Goal: Book appointment/travel/reservation

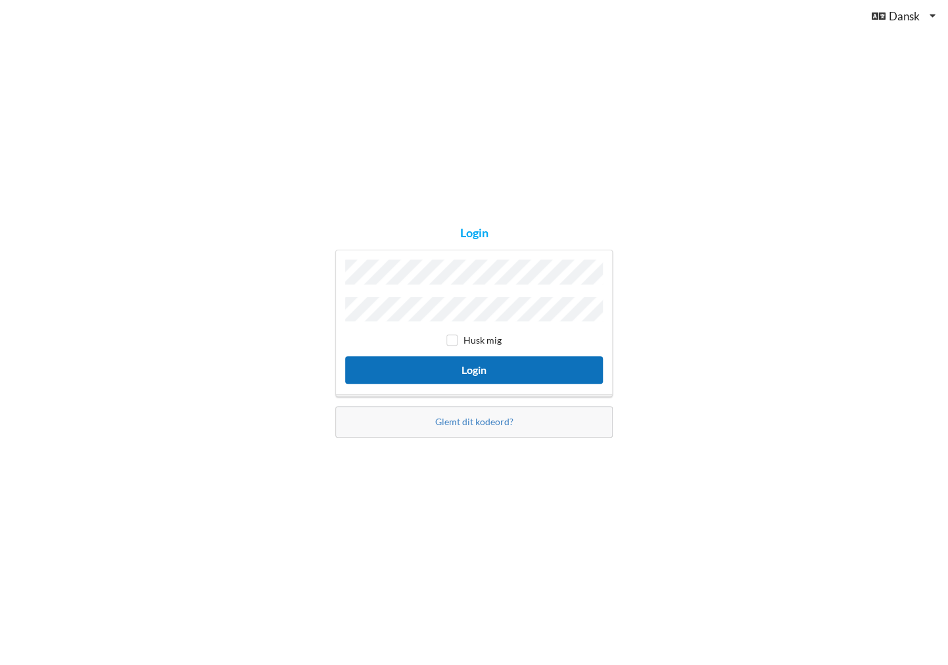
click at [503, 365] on button "Login" at bounding box center [474, 369] width 258 height 27
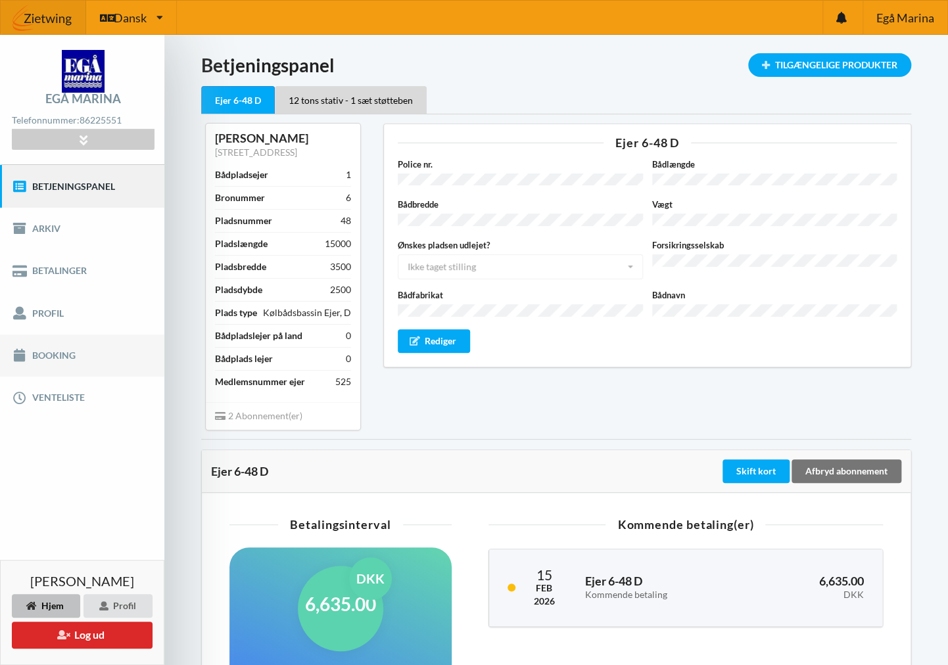
click at [65, 352] on link "Booking" at bounding box center [82, 356] width 164 height 42
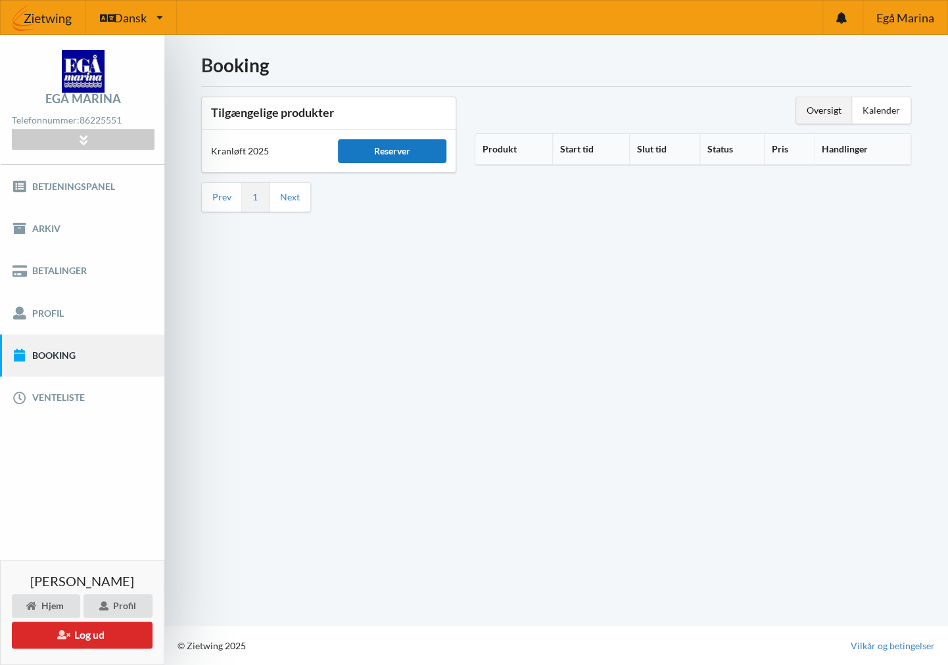
click at [404, 147] on div "Reserver" at bounding box center [392, 151] width 108 height 24
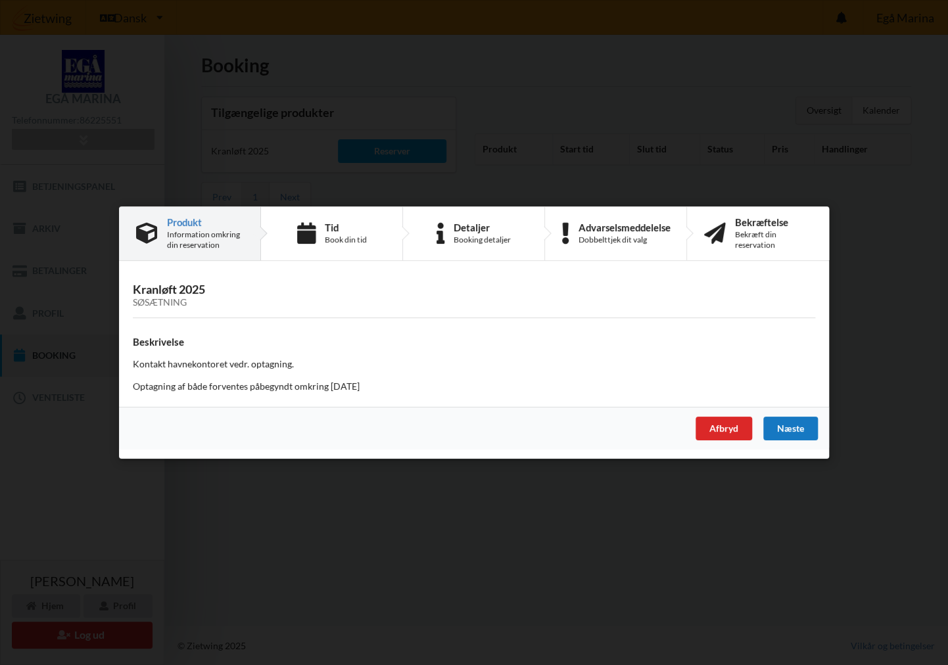
click at [788, 430] on div "Næste" at bounding box center [790, 429] width 55 height 24
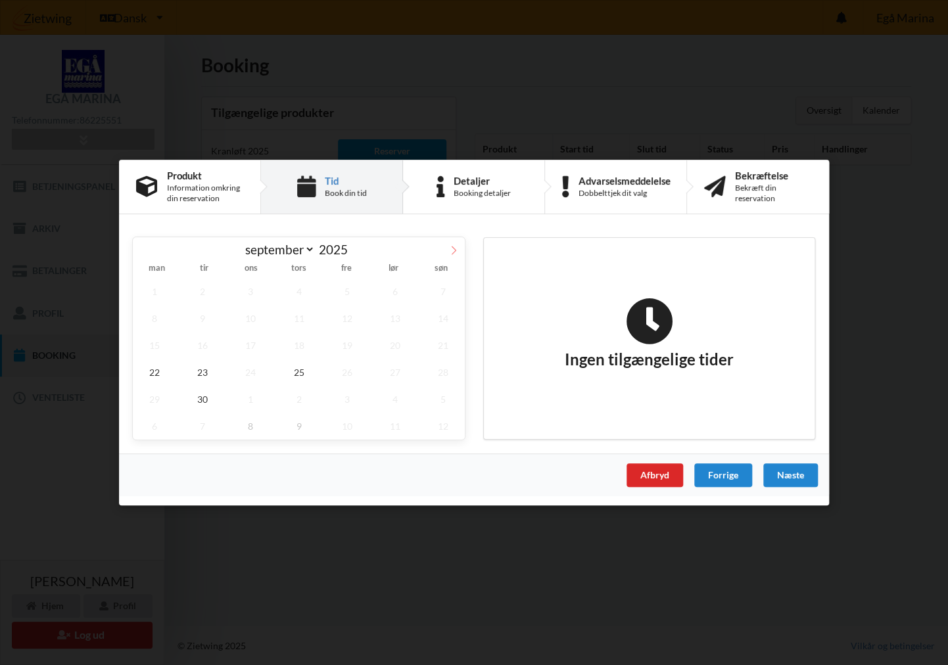
click at [450, 250] on icon at bounding box center [453, 250] width 9 height 9
click at [396, 348] on span "18" at bounding box center [394, 345] width 43 height 27
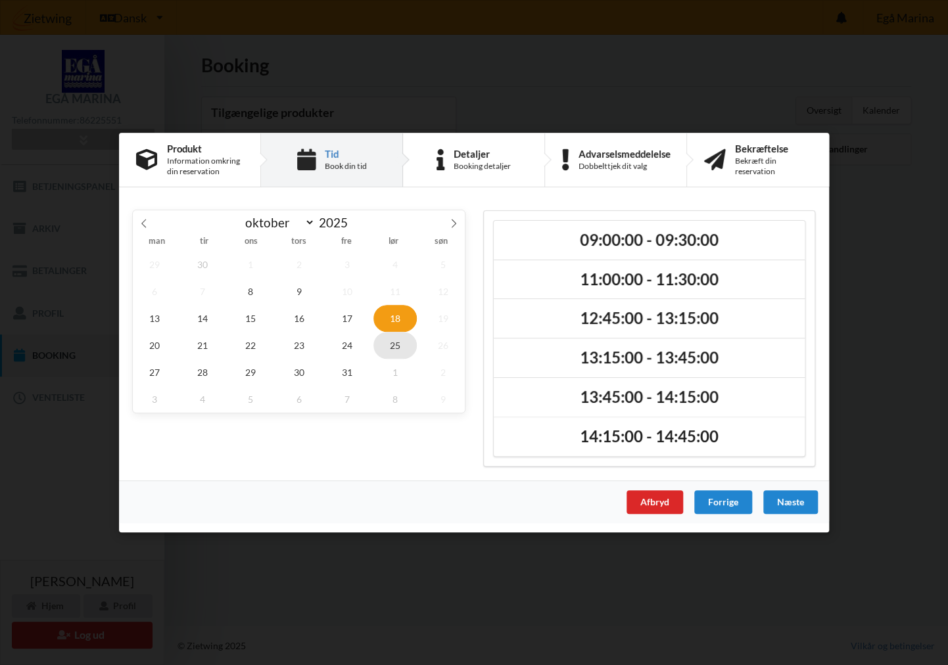
click at [391, 340] on span "25" at bounding box center [394, 345] width 43 height 27
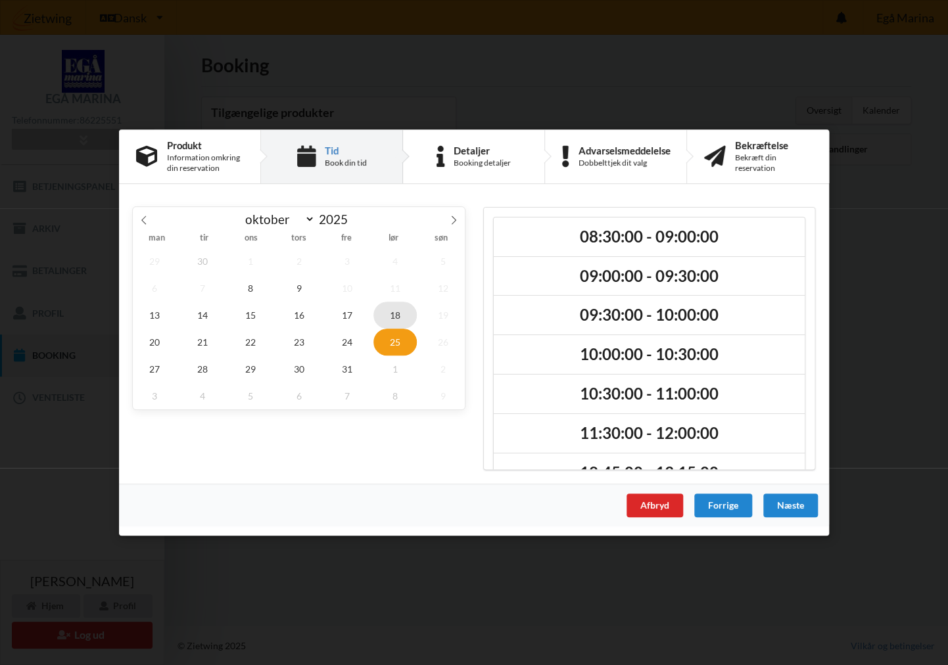
click at [396, 319] on span "18" at bounding box center [394, 315] width 43 height 27
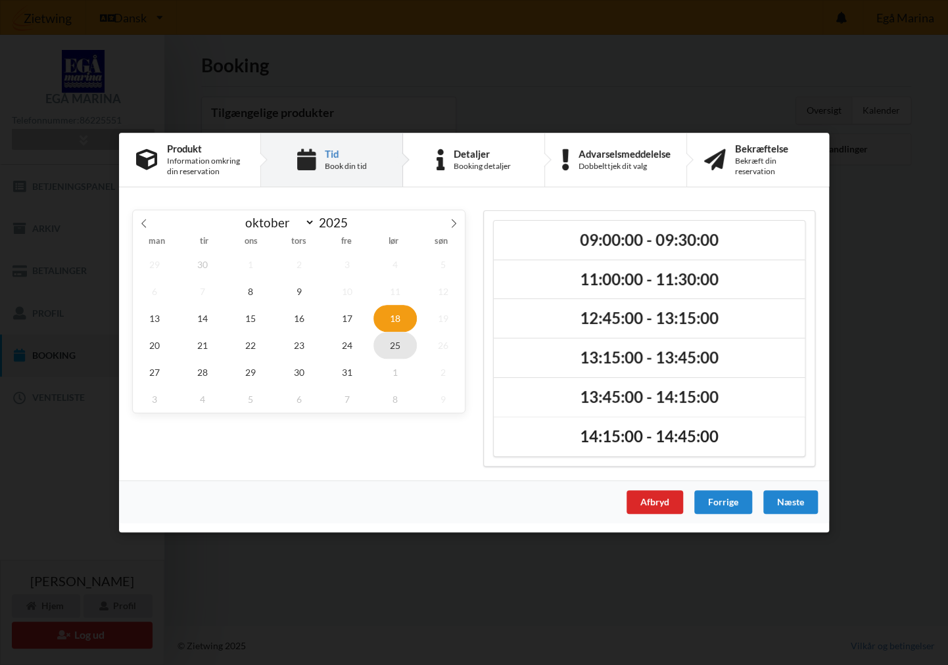
click at [400, 344] on span "25" at bounding box center [394, 345] width 43 height 27
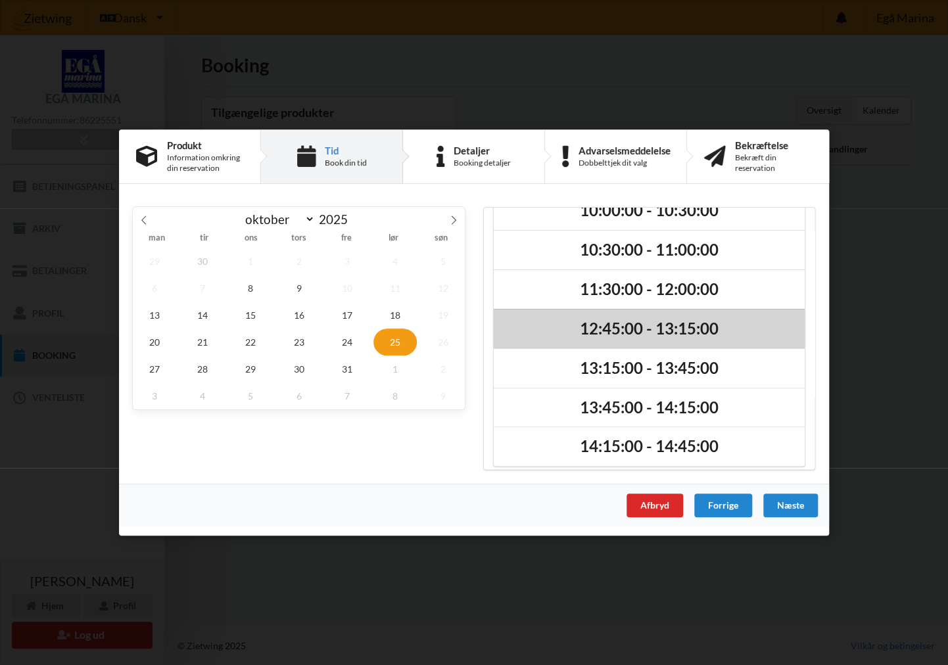
scroll to position [149, 0]
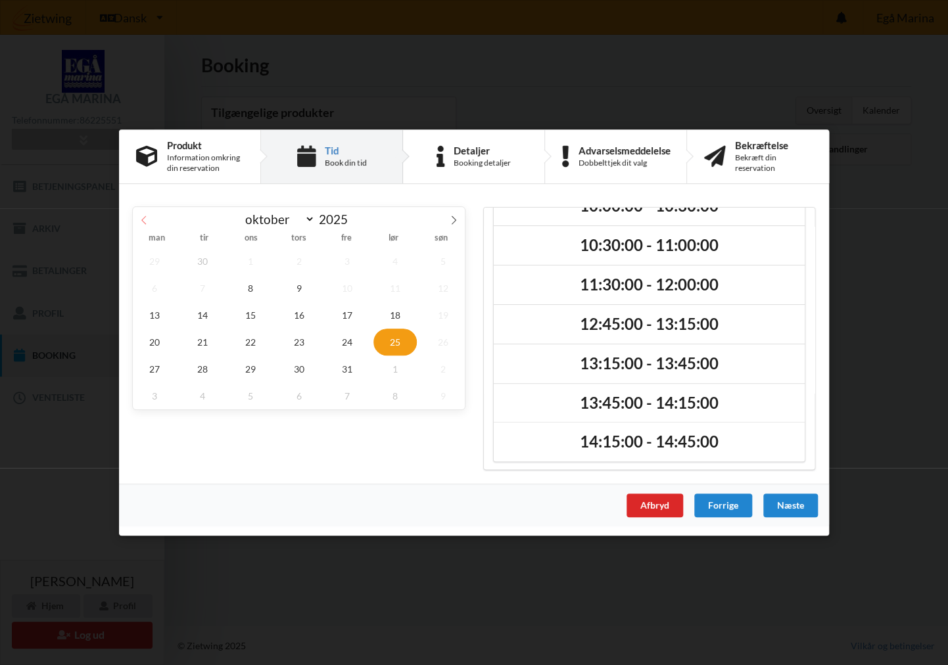
click at [144, 220] on icon at bounding box center [143, 220] width 9 height 9
click at [452, 218] on icon at bounding box center [453, 220] width 9 height 9
select select "9"
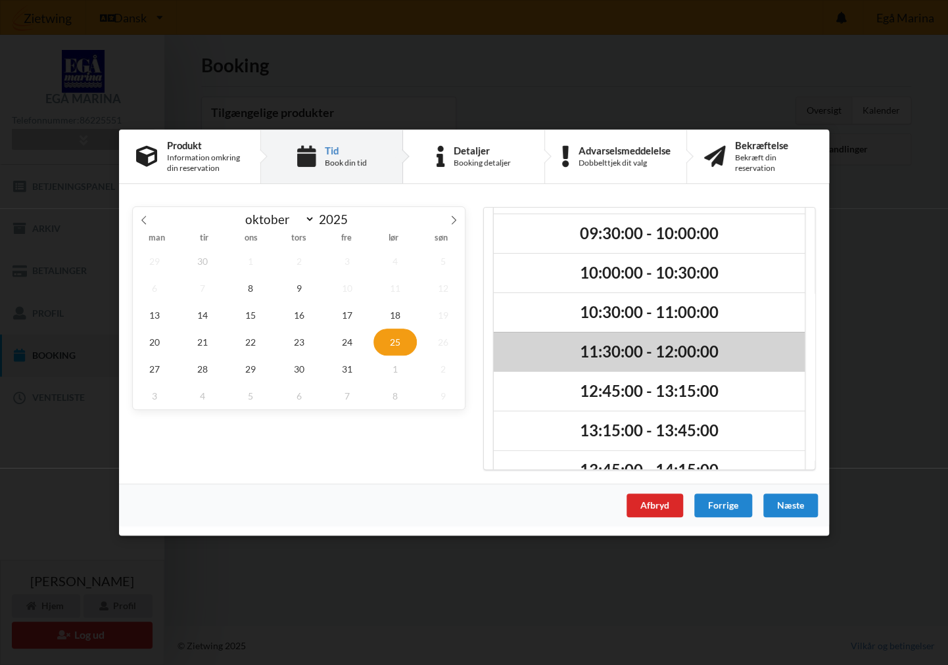
scroll to position [82, 0]
click at [619, 349] on h2 "11:30:00 - 12:00:00" at bounding box center [649, 351] width 292 height 20
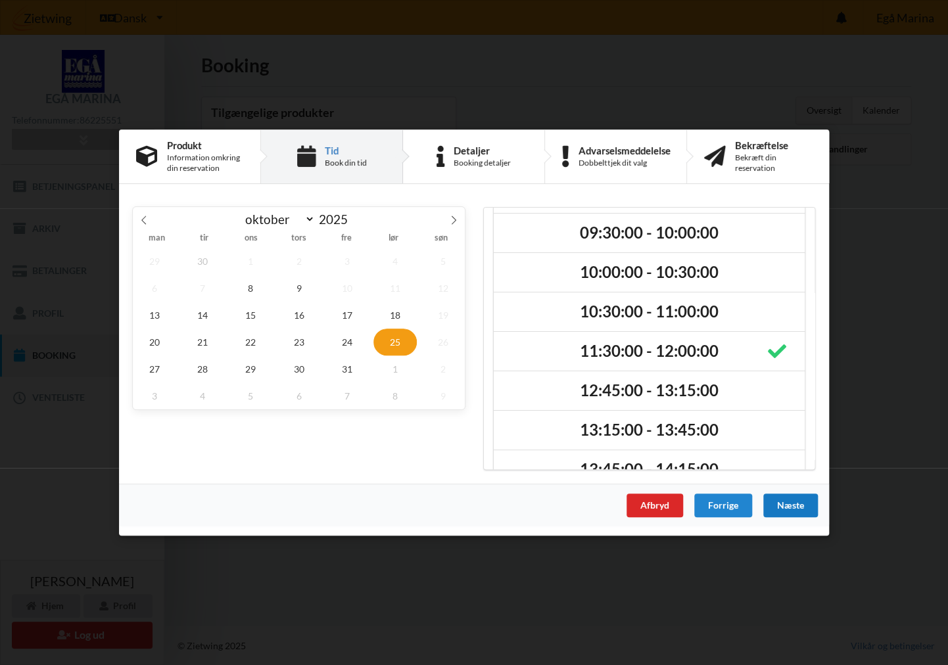
click at [798, 506] on div "Næste" at bounding box center [790, 506] width 55 height 24
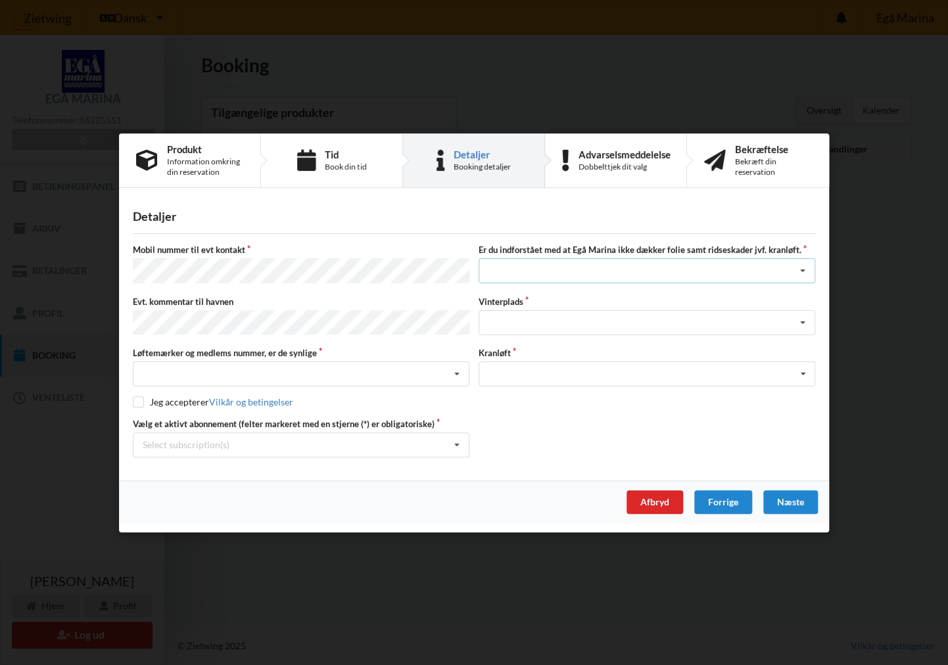
click at [532, 273] on div "Jeg har tæpper med og tager selv ansvaret for eventuelle folie samt ridseskader…" at bounding box center [646, 270] width 336 height 25
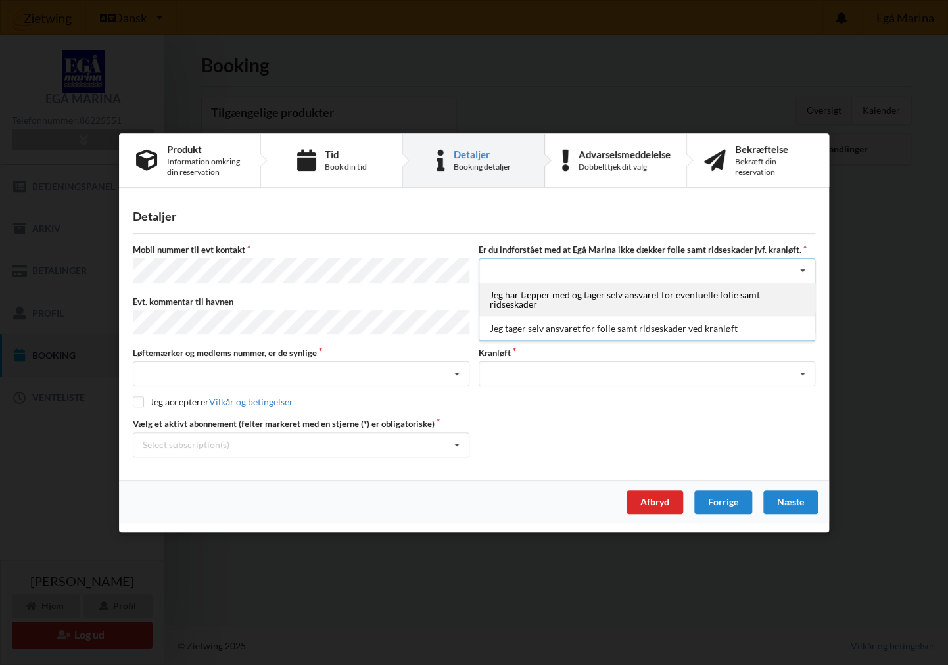
click at [565, 305] on div "Jeg har tæpper med og tager selv ansvaret for eventuelle folie samt ridseskader" at bounding box center [646, 300] width 335 height 34
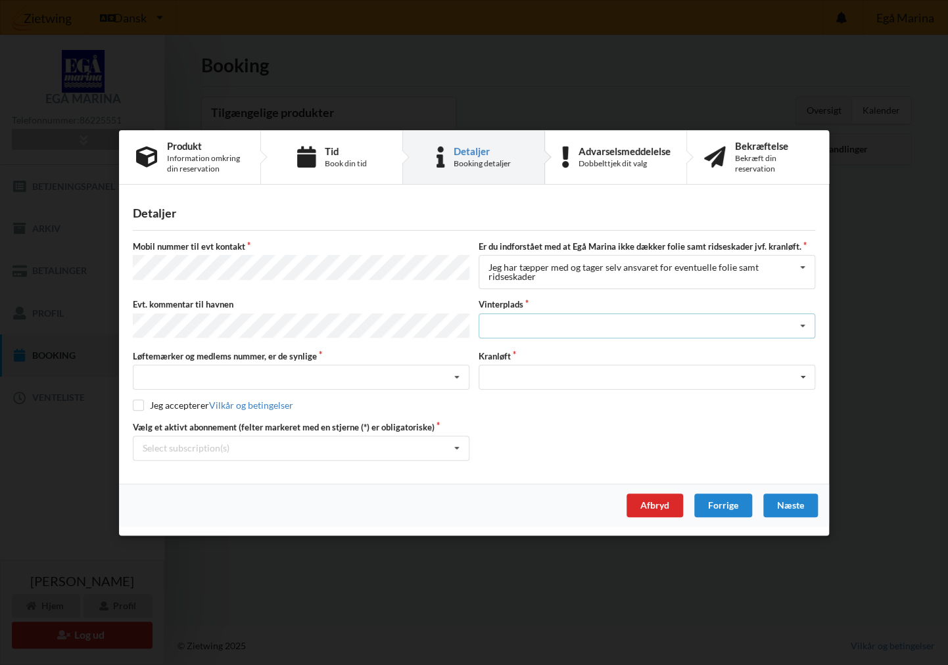
click at [565, 323] on div "Landplads nr. 1 Landplads nr. 2 Landplads nr.3 Landplads nr. 4 Landplads nr. 5 …" at bounding box center [646, 325] width 336 height 25
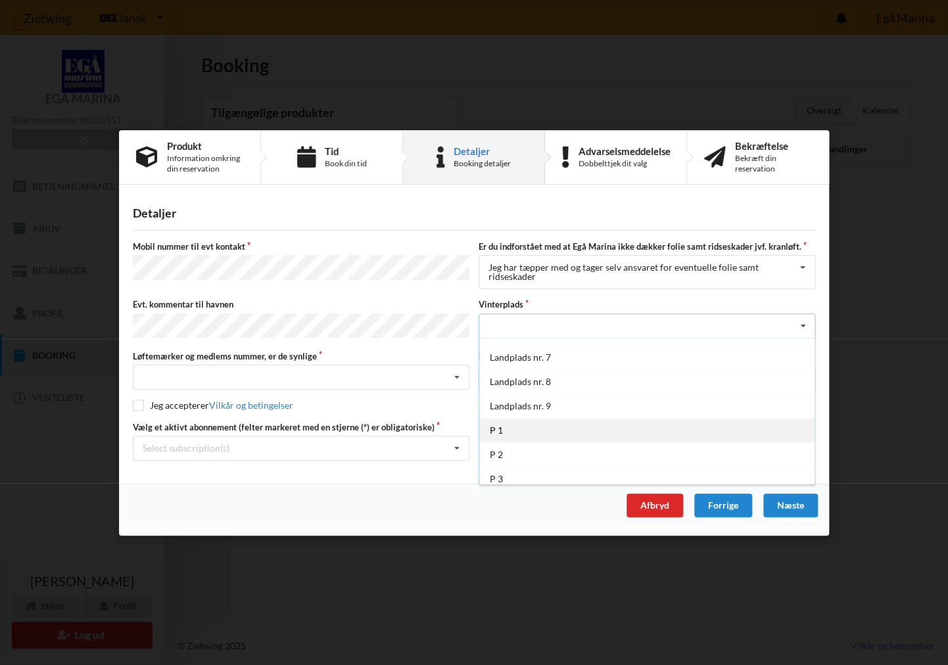
scroll to position [143, 0]
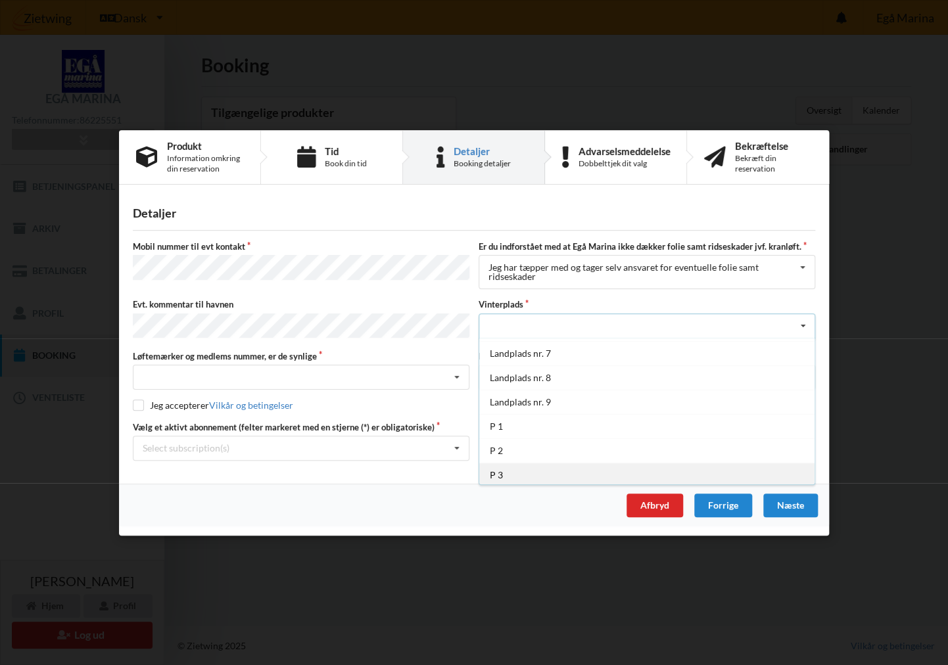
click at [542, 471] on div "P 3" at bounding box center [646, 474] width 335 height 24
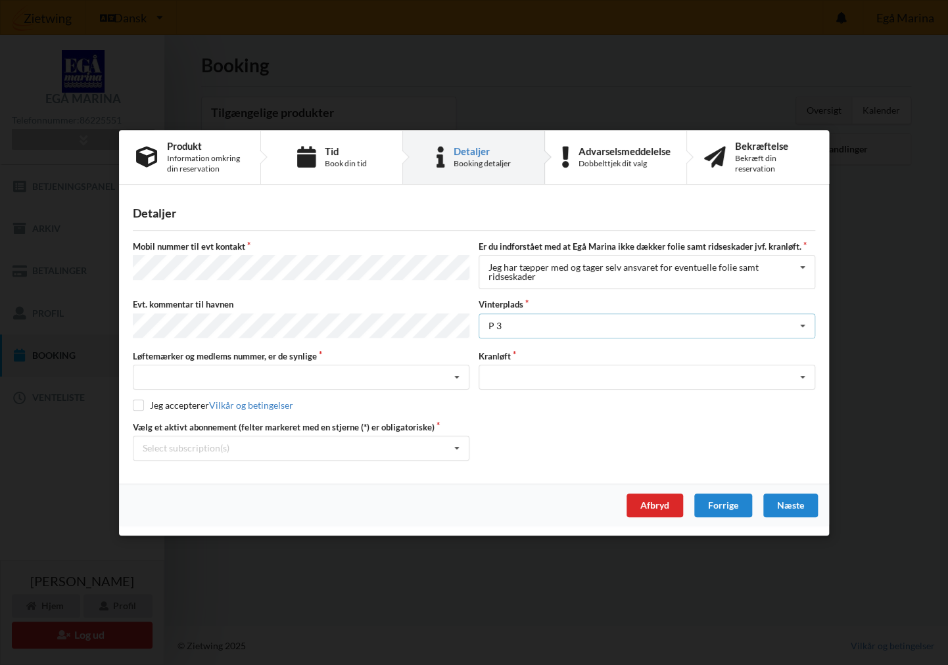
click at [590, 324] on div "P 3 Landplads nr. 1 Landplads nr. 2 Landplads nr.3 Landplads nr. 4 Landplads nr…" at bounding box center [646, 325] width 336 height 25
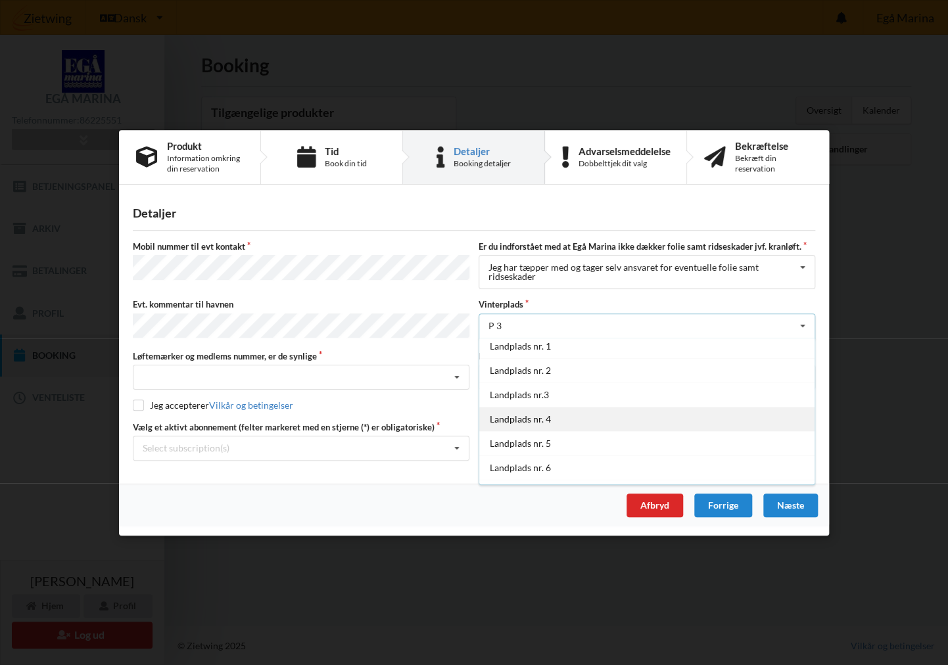
scroll to position [0, 0]
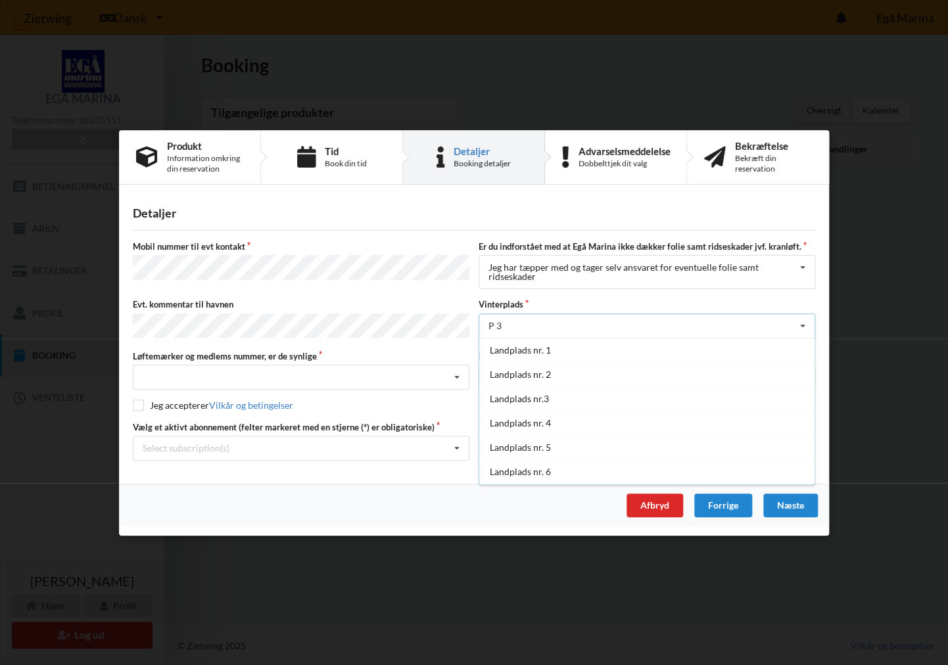
click at [535, 331] on div "P 3 Landplads nr. 1 Landplads nr. 2 Landplads nr.3 Landplads nr. 4 Landplads nr…" at bounding box center [646, 325] width 336 height 25
click at [548, 371] on div "Optagning" at bounding box center [646, 377] width 336 height 25
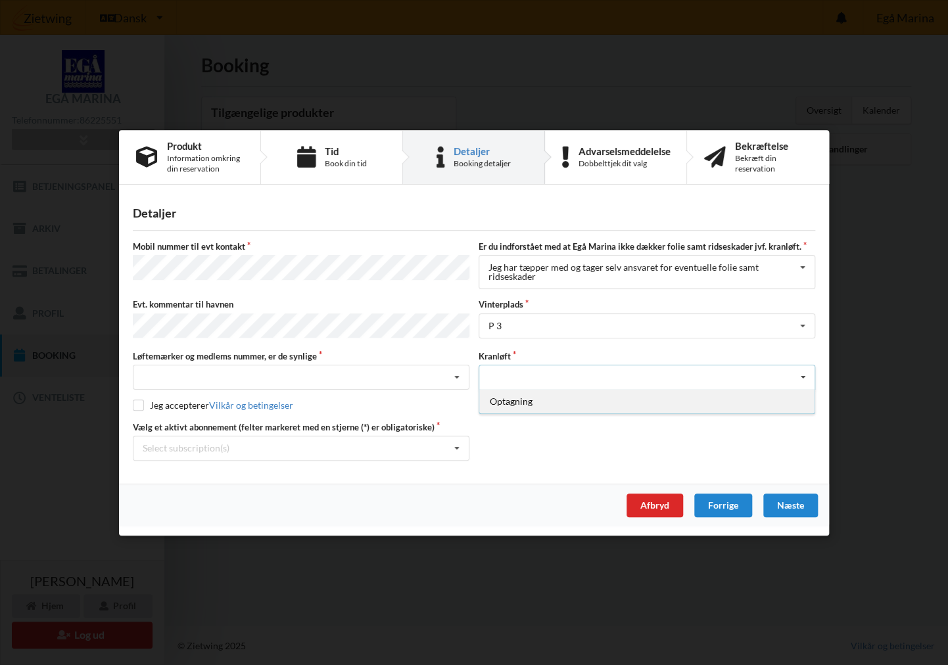
click at [530, 398] on div "Optagning" at bounding box center [646, 401] width 335 height 24
click at [384, 377] on div "Nej, jeg kontakter havnekontoret inden løftet Ja, mine mærker er synlige og int…" at bounding box center [301, 377] width 336 height 25
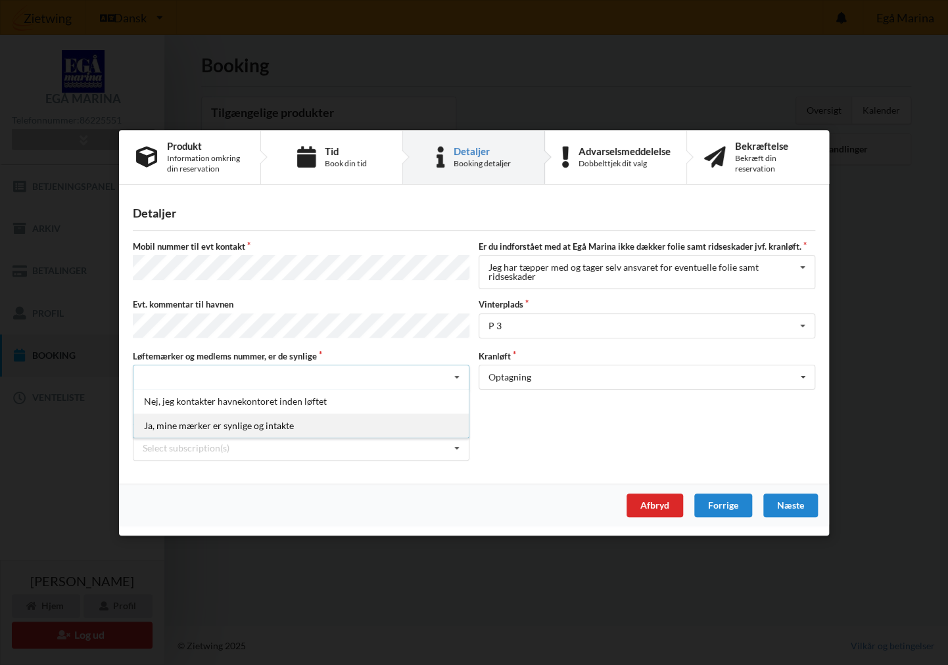
click at [239, 422] on div "Ja, mine mærker er synlige og intakte" at bounding box center [300, 425] width 335 height 24
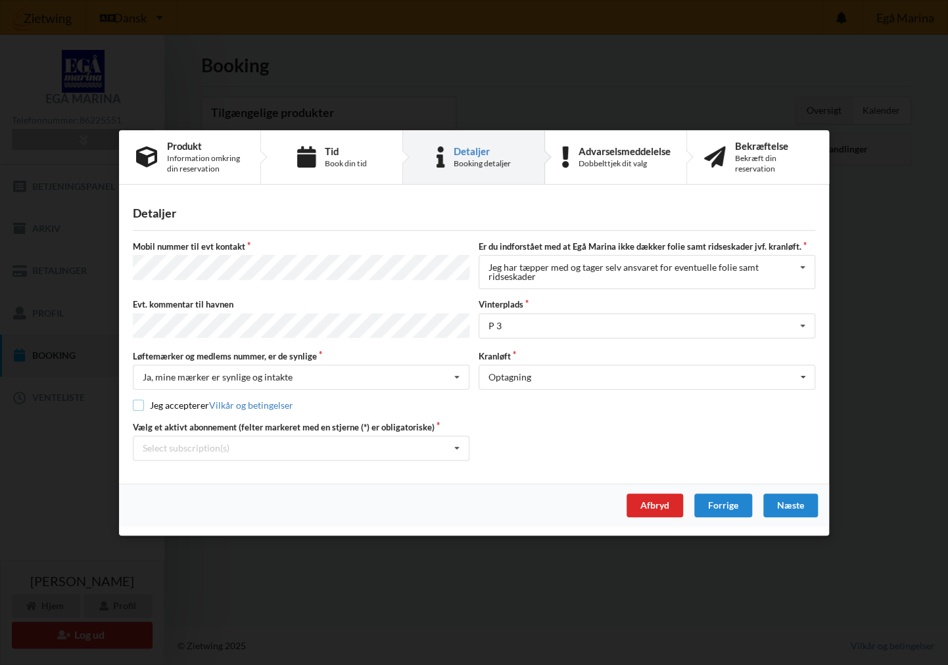
click at [136, 400] on input "checkbox" at bounding box center [138, 405] width 11 height 11
checkbox input "true"
click at [248, 457] on div "Select subscription(s) * Ejer 6-48 D * 12 tons stativ - 1 sæt støtteben" at bounding box center [301, 447] width 336 height 25
click at [206, 473] on div "* Ejer 6-48 D" at bounding box center [300, 471] width 335 height 24
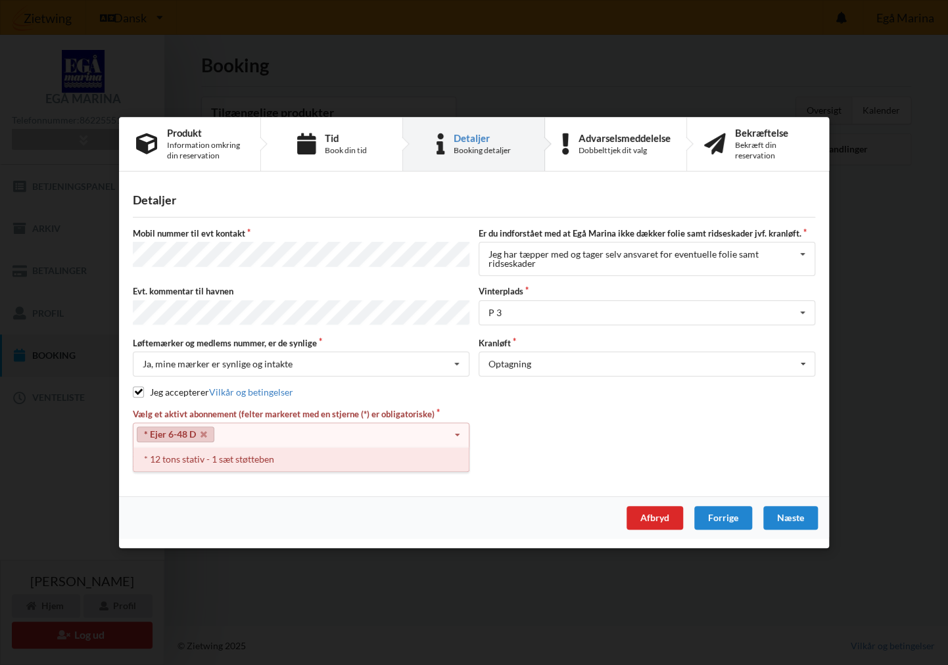
click at [223, 461] on div "* 12 tons stativ - 1 sæt støtteben" at bounding box center [300, 459] width 335 height 24
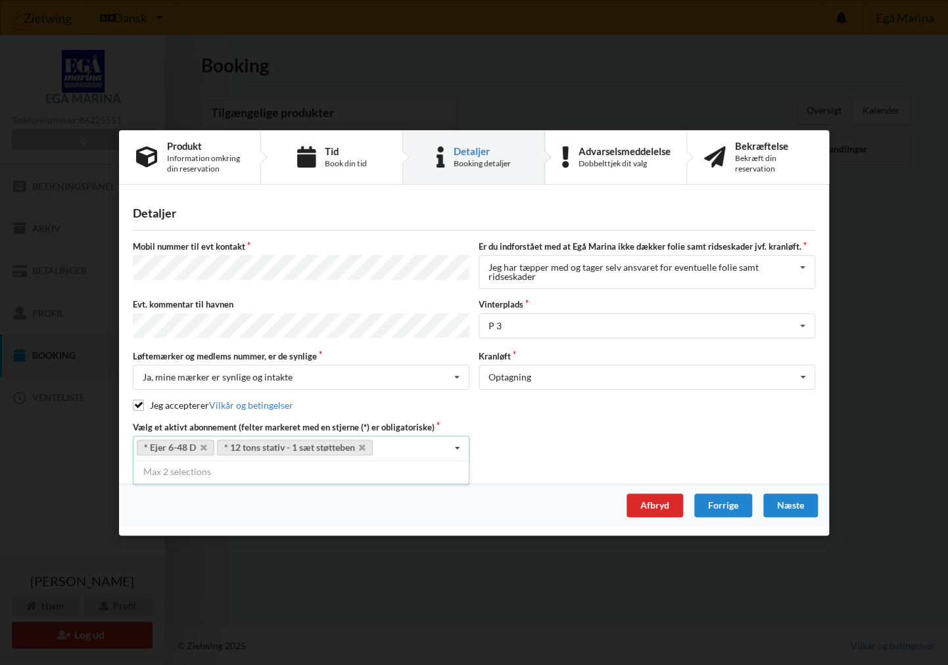
click at [524, 428] on div "Vælg et aktivt abonnement (felter markeret med en stjerne (*) er obligatoriske)…" at bounding box center [473, 440] width 691 height 39
click at [550, 317] on div "P 3 Landplads nr. 1 Landplads nr. 2 Landplads nr.3 Landplads nr. 4 Landplads nr…" at bounding box center [646, 325] width 336 height 25
click at [551, 323] on div "P 3 Landplads nr. 1 Landplads nr. 2 Landplads nr.3 Landplads nr. 4 Landplads nr…" at bounding box center [646, 325] width 336 height 25
click at [524, 318] on div "P 3 Landplads nr. 1 Landplads nr. 2 Landplads nr.3 Landplads nr. 4 Landplads nr…" at bounding box center [646, 325] width 336 height 25
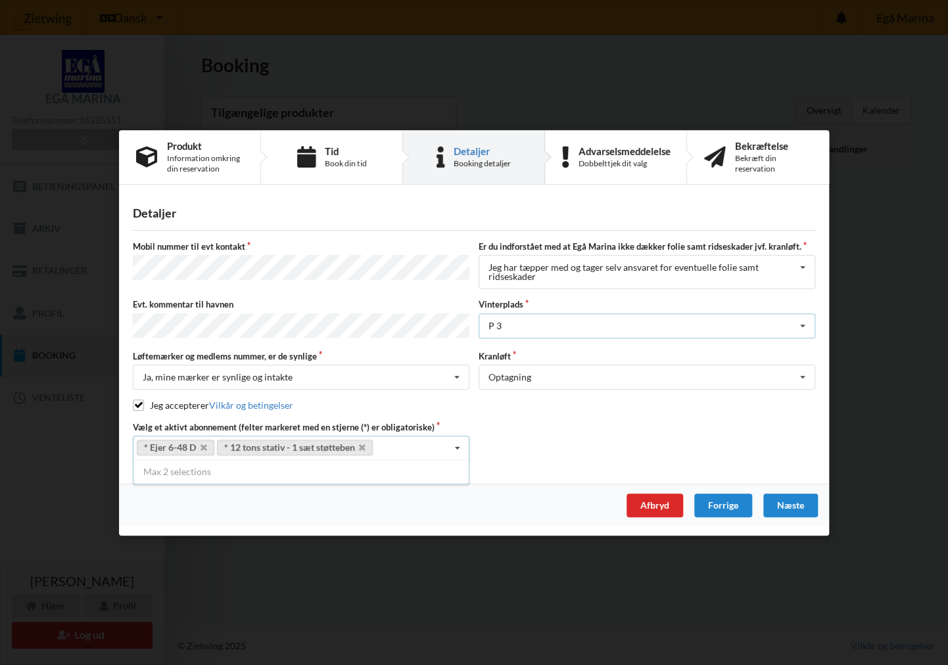
click at [572, 329] on div "P 3 Landplads nr. 1 Landplads nr. 2 Landplads nr.3 Landplads nr. 4 Landplads nr…" at bounding box center [646, 325] width 336 height 25
click at [583, 314] on div "P 3 Landplads nr. 1 Landplads nr. 2 Landplads nr.3 Landplads nr. 4 Landplads nr…" at bounding box center [646, 325] width 336 height 25
click at [798, 505] on div "Næste" at bounding box center [790, 505] width 55 height 24
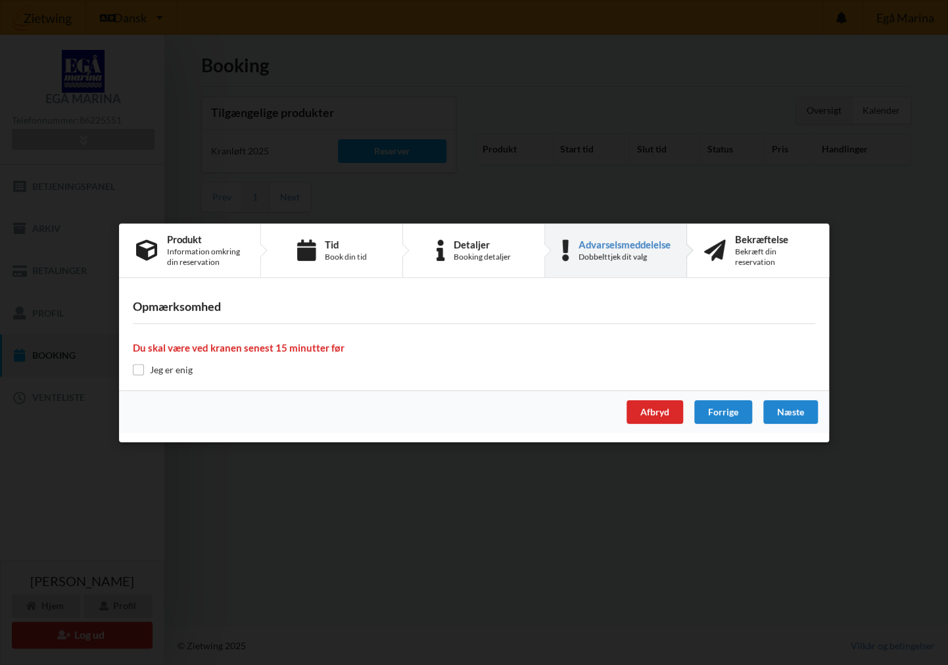
click at [152, 369] on label "Jeg er enig" at bounding box center [163, 369] width 60 height 11
click at [141, 373] on input "checkbox" at bounding box center [138, 369] width 11 height 11
checkbox input "true"
click at [804, 409] on div "Næste" at bounding box center [790, 412] width 55 height 24
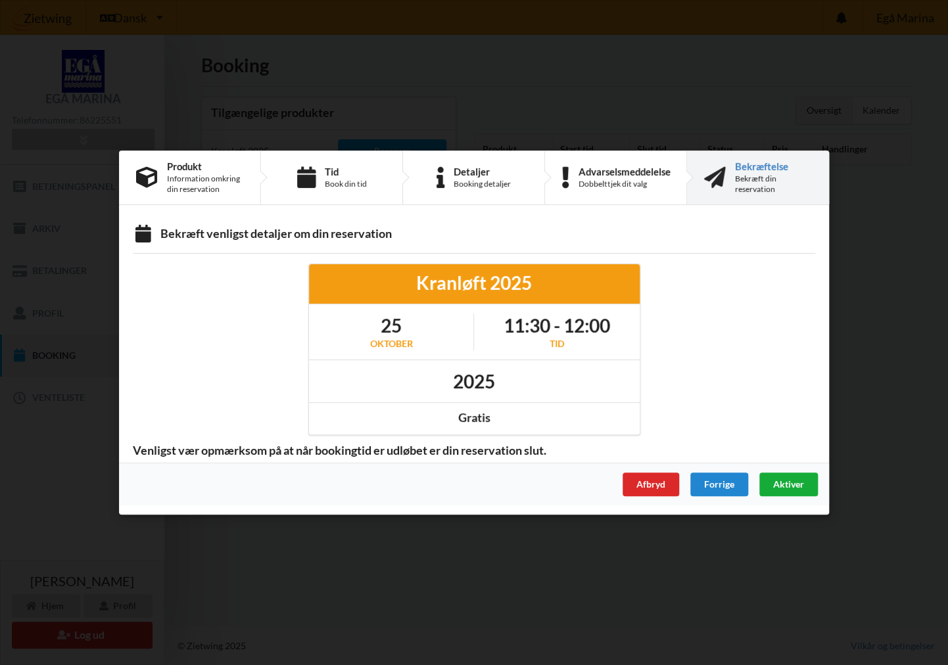
click at [793, 482] on span "Aktiver" at bounding box center [788, 483] width 31 height 11
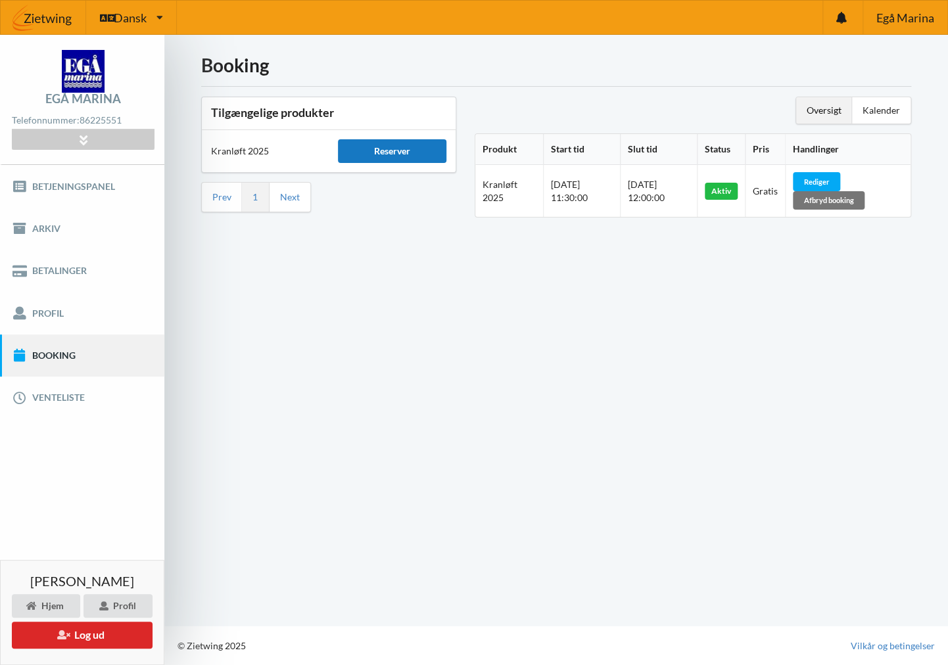
click at [396, 151] on div "Reserver" at bounding box center [392, 151] width 108 height 24
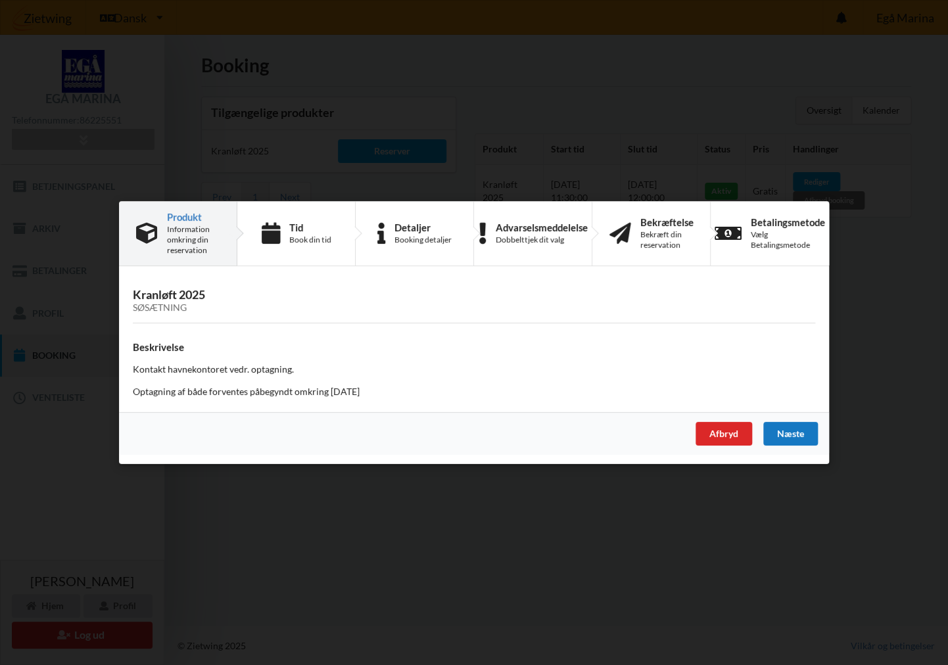
click at [781, 425] on div "Næste" at bounding box center [790, 434] width 55 height 24
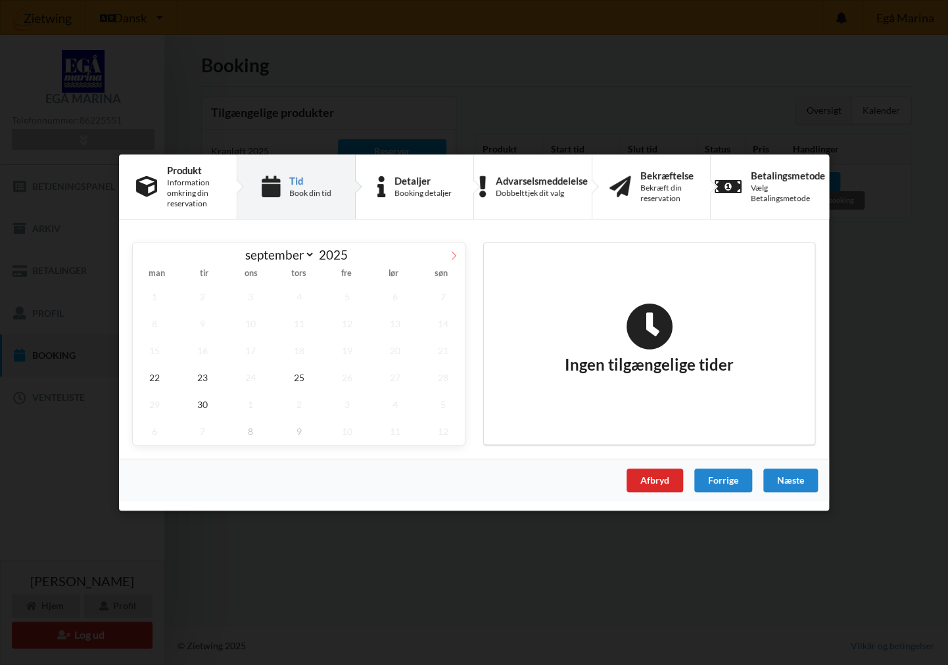
click at [453, 259] on icon at bounding box center [453, 255] width 9 height 9
click at [150, 254] on span at bounding box center [144, 254] width 22 height 22
select select "8"
click at [299, 377] on span "25" at bounding box center [298, 377] width 43 height 27
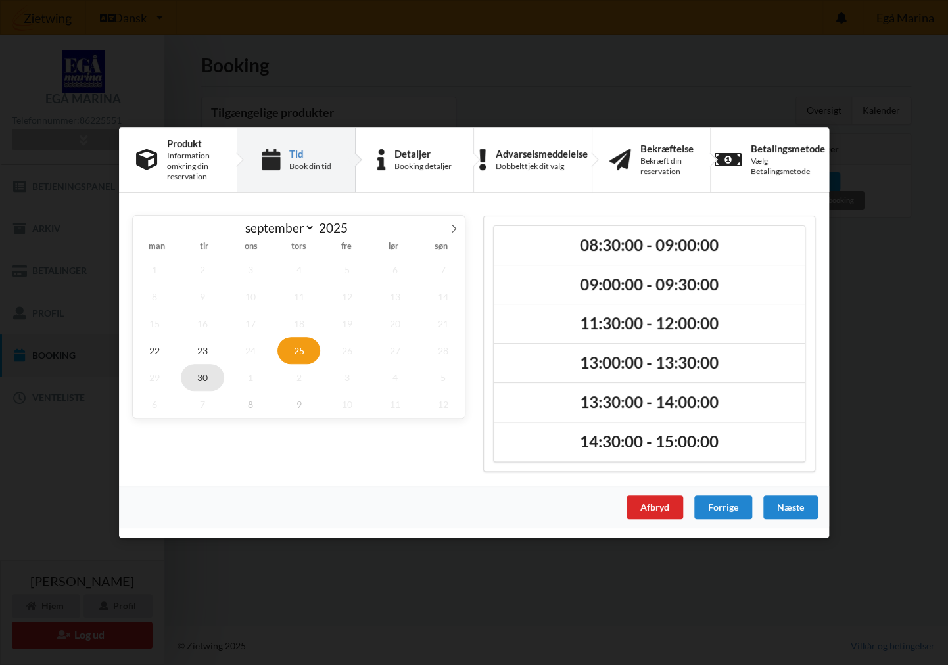
click at [202, 382] on span "30" at bounding box center [202, 377] width 43 height 27
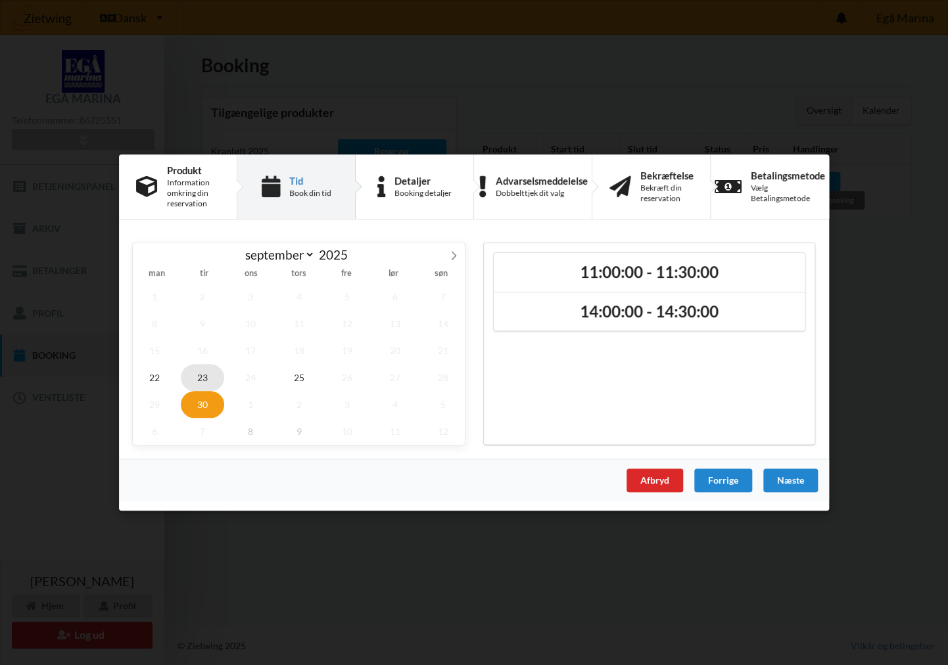
click at [214, 372] on span "23" at bounding box center [202, 377] width 43 height 27
click at [149, 373] on span "22" at bounding box center [154, 377] width 43 height 27
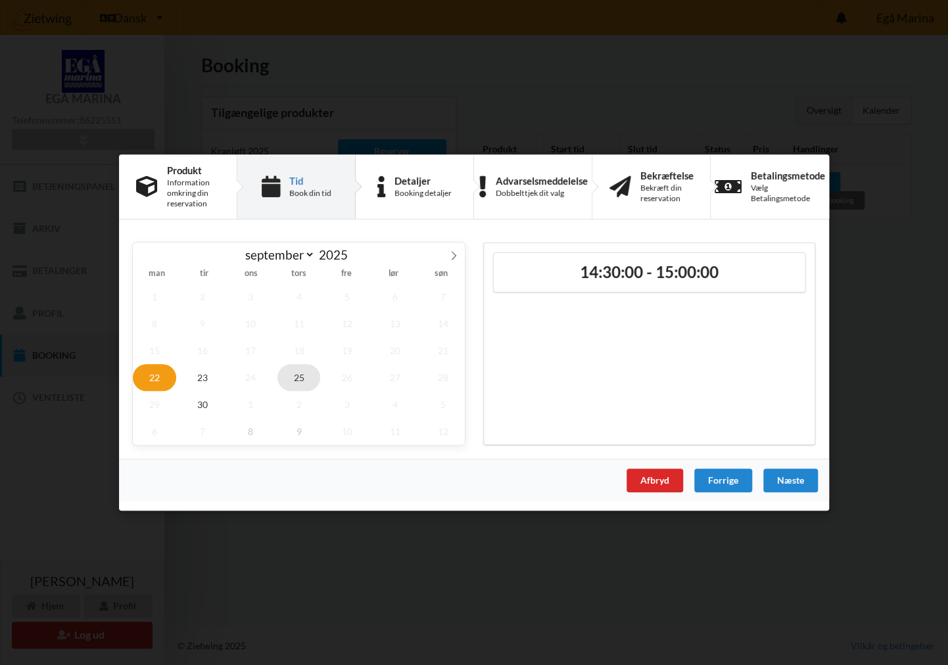
click at [299, 371] on span "25" at bounding box center [298, 377] width 43 height 27
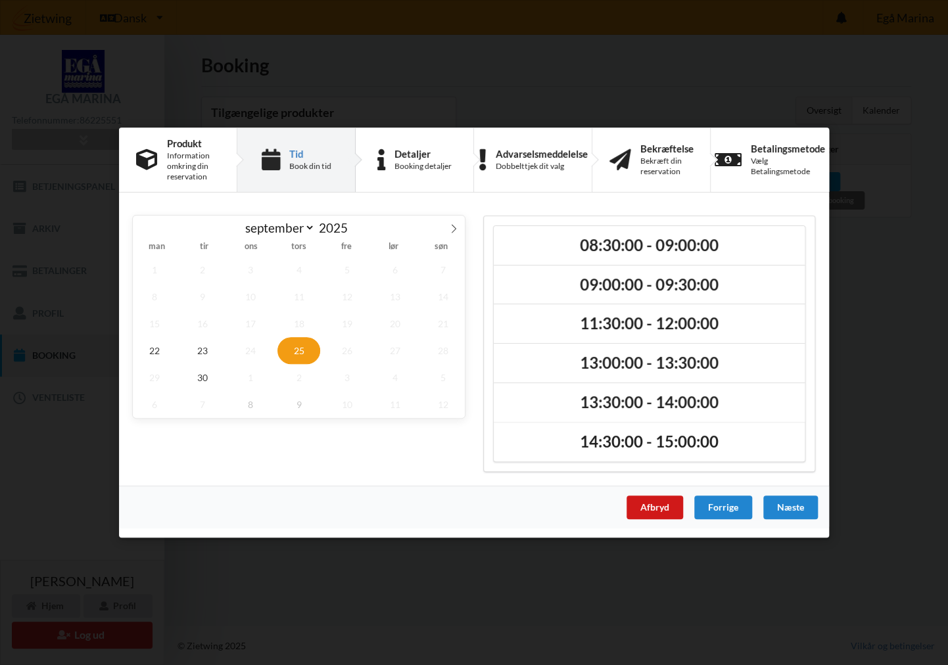
click at [657, 507] on div "Afbryd" at bounding box center [654, 508] width 57 height 24
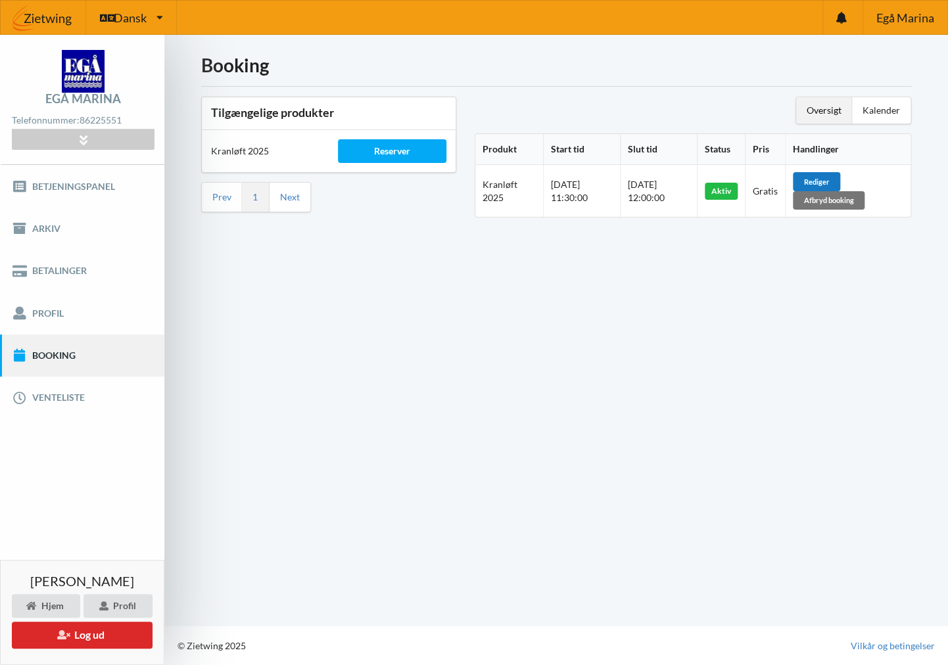
click at [834, 180] on div "Rediger" at bounding box center [816, 181] width 47 height 18
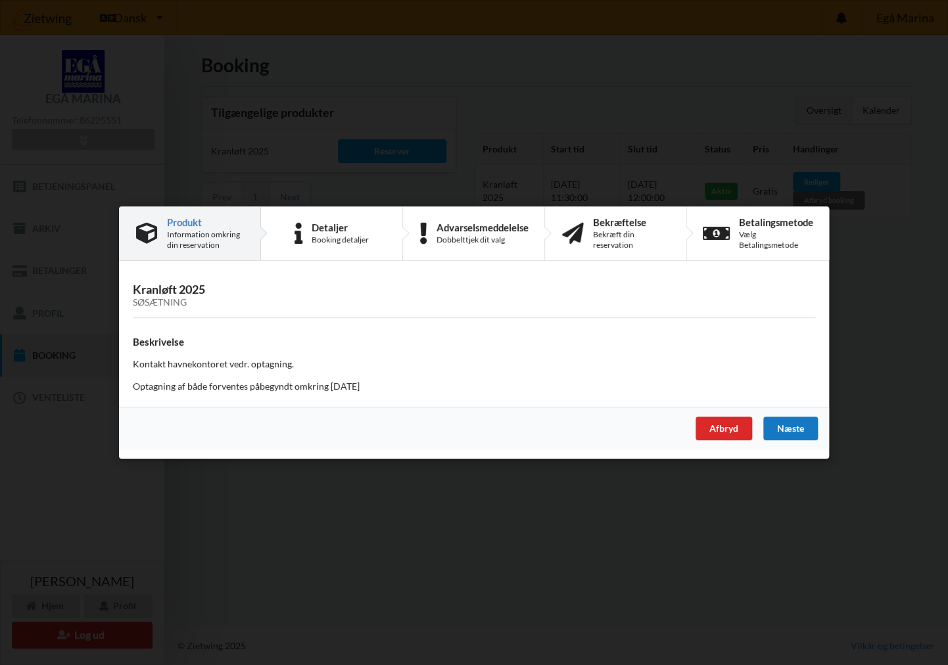
click at [785, 419] on div "Næste" at bounding box center [790, 429] width 55 height 24
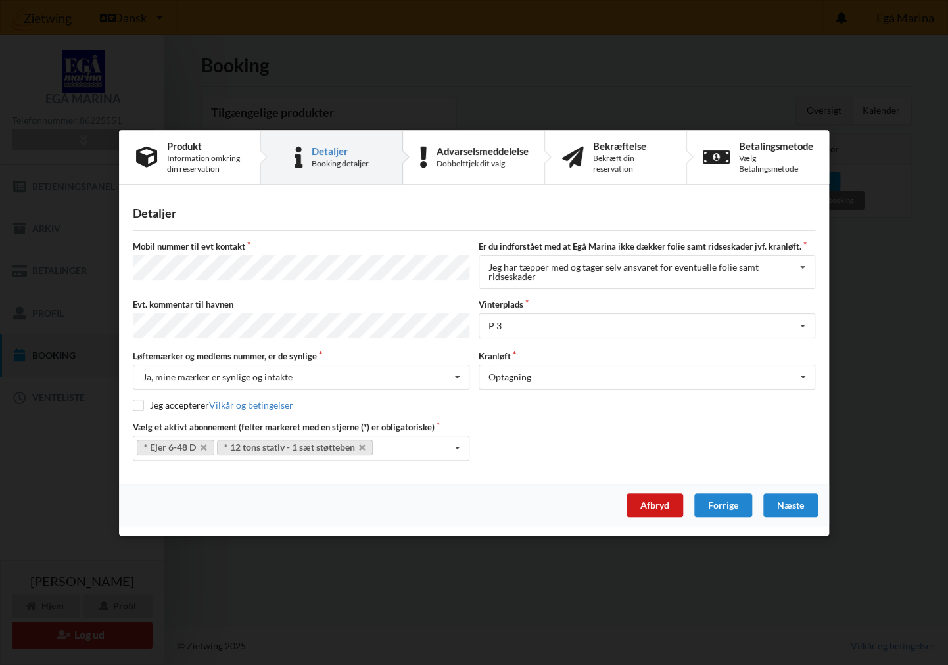
click at [650, 501] on div "Afbryd" at bounding box center [654, 505] width 57 height 24
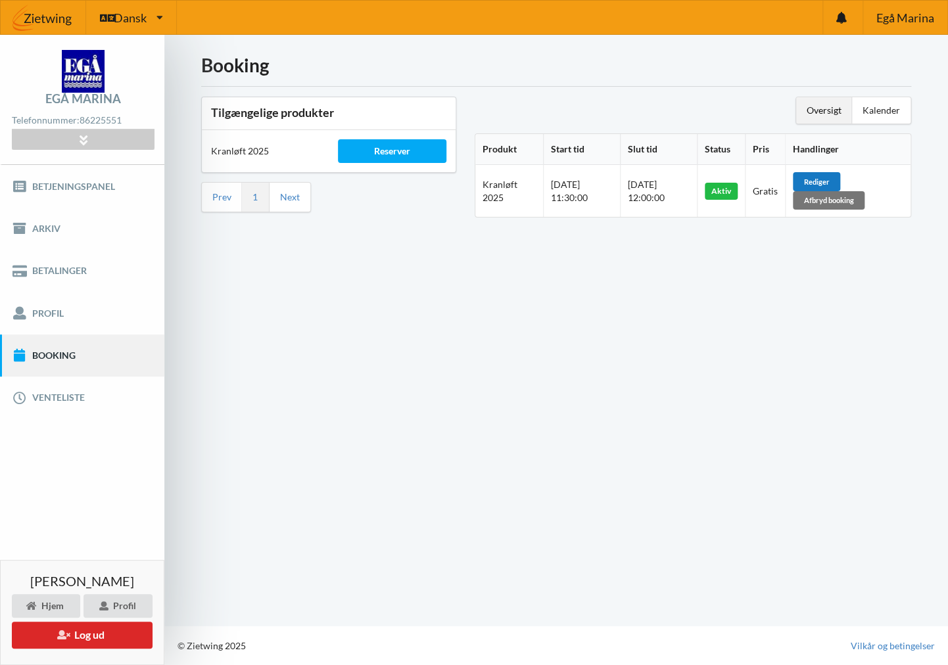
click at [835, 177] on div "Rediger" at bounding box center [816, 181] width 47 height 18
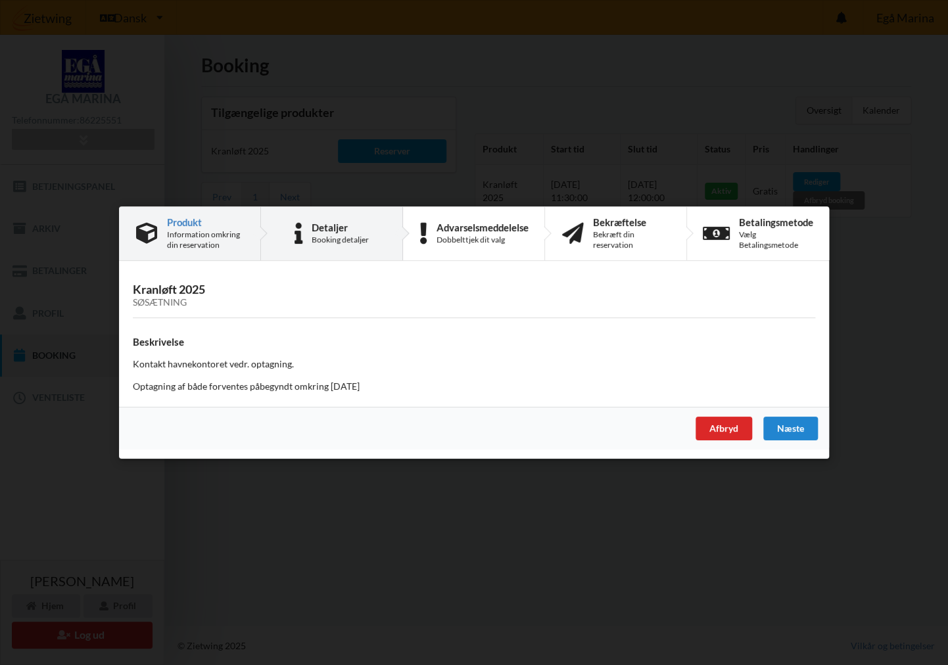
click at [363, 230] on div "Detaljer" at bounding box center [340, 227] width 57 height 11
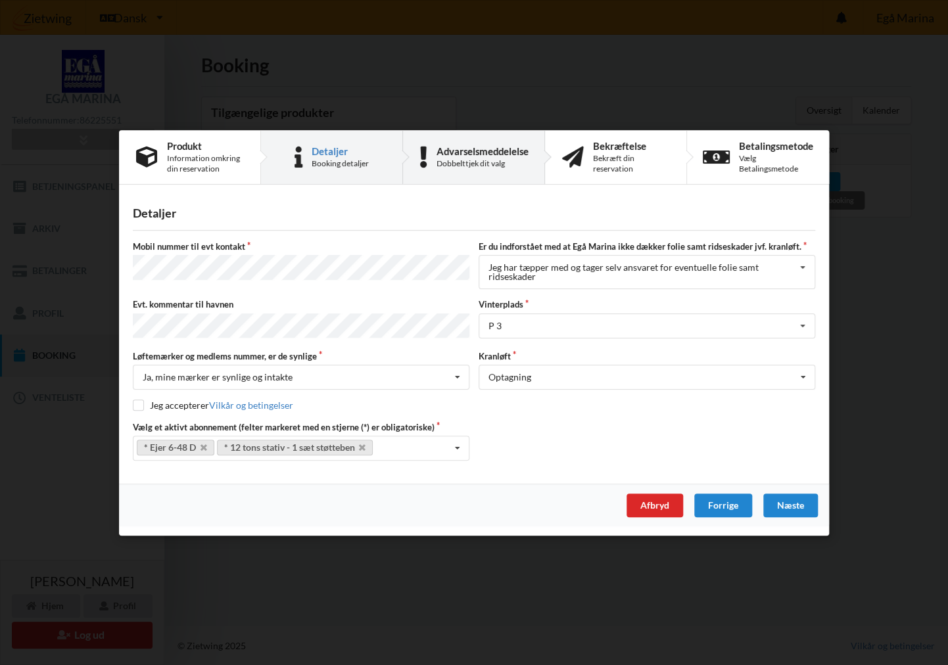
click at [464, 156] on div "Advarselsmeddelelse" at bounding box center [482, 150] width 92 height 11
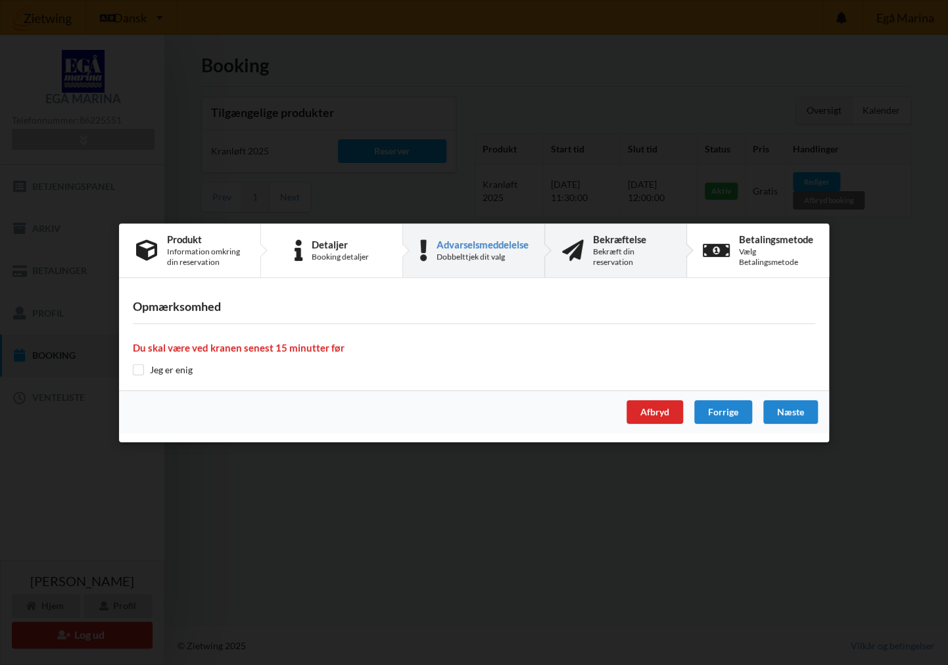
click at [605, 254] on div "Bekræft din reservation" at bounding box center [631, 256] width 76 height 21
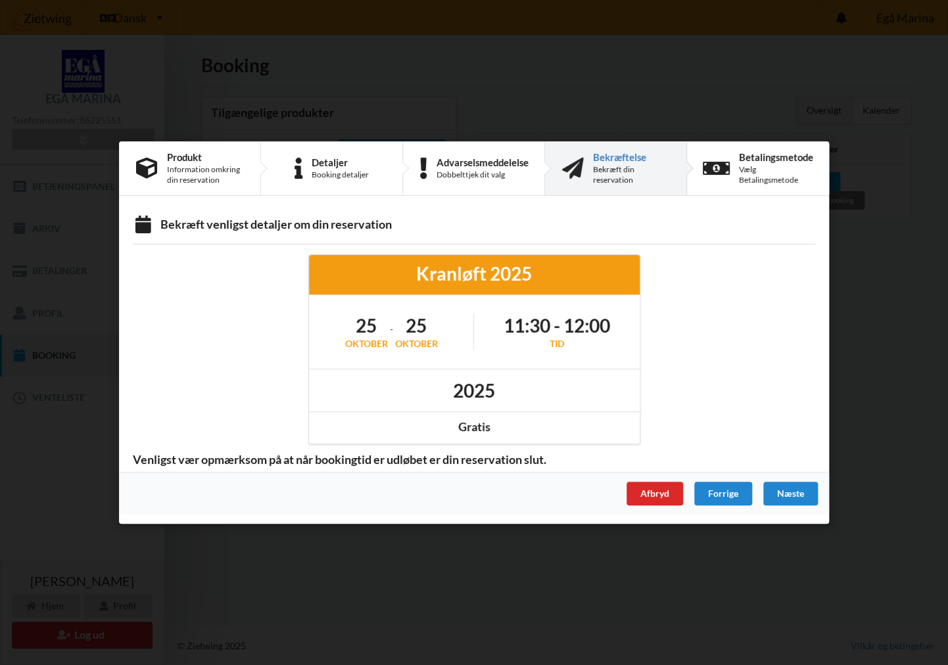
click at [342, 333] on div "[DATE] - [DATE]" at bounding box center [392, 331] width 166 height 55
drag, startPoint x: 379, startPoint y: 327, endPoint x: 451, endPoint y: 325, distance: 73.0
click at [383, 327] on h1 "25" at bounding box center [366, 325] width 43 height 24
click at [451, 325] on div "[DATE] - [DATE]" at bounding box center [392, 331] width 166 height 55
click at [181, 168] on div "Information omkring din reservation" at bounding box center [205, 174] width 76 height 21
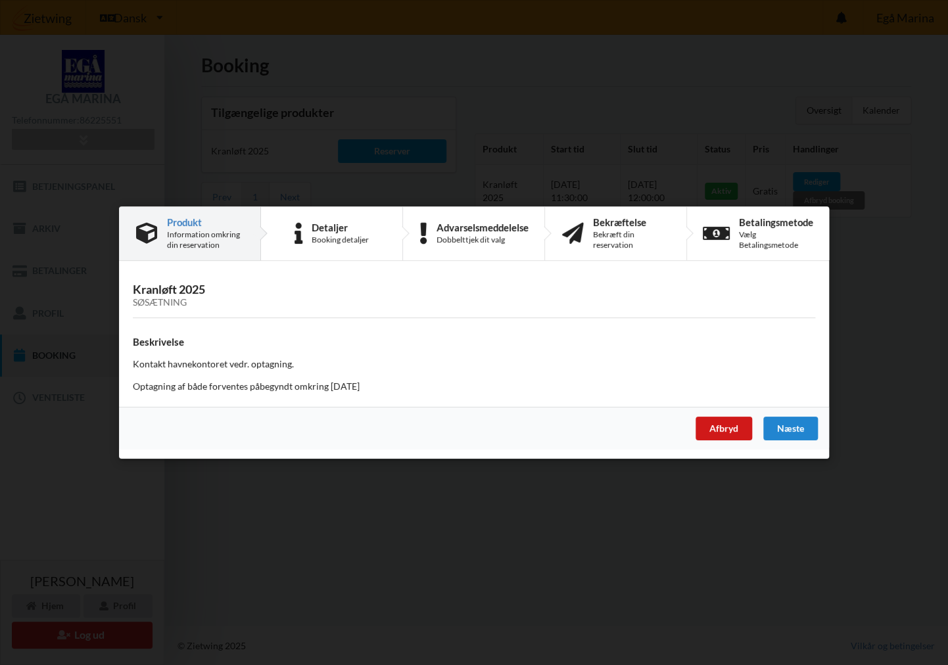
click at [726, 425] on div "Afbryd" at bounding box center [723, 429] width 57 height 24
